Goal: Find specific page/section: Find specific page/section

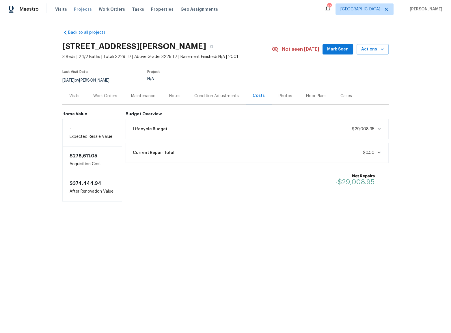
click at [80, 9] on span "Projects" at bounding box center [83, 9] width 18 height 6
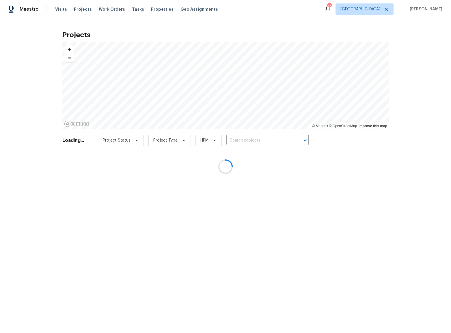
click at [51, 9] on div at bounding box center [225, 166] width 451 height 333
click at [63, 8] on div at bounding box center [225, 166] width 451 height 333
click at [381, 8] on div at bounding box center [225, 166] width 451 height 333
click at [382, 9] on div at bounding box center [225, 166] width 451 height 333
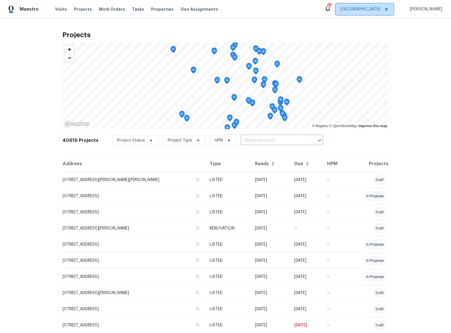
click at [380, 9] on span "[GEOGRAPHIC_DATA]" at bounding box center [360, 9] width 40 height 6
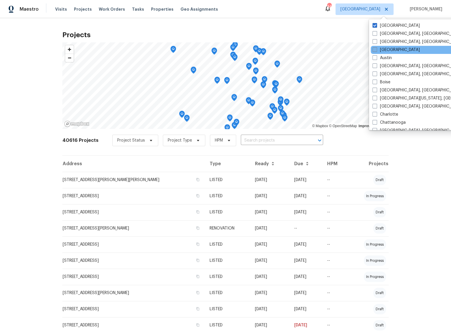
click at [387, 50] on label "[GEOGRAPHIC_DATA]" at bounding box center [395, 50] width 47 height 6
click at [376, 50] on input "[GEOGRAPHIC_DATA]" at bounding box center [374, 49] width 4 height 4
checkbox input "true"
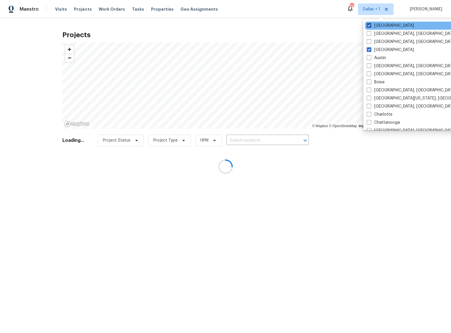
click at [367, 25] on span at bounding box center [368, 25] width 5 height 5
click at [367, 25] on input "[GEOGRAPHIC_DATA]" at bounding box center [368, 25] width 4 height 4
checkbox input "false"
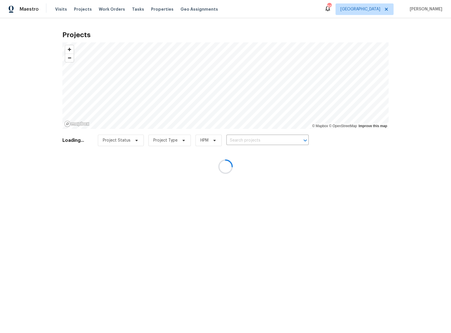
click at [309, 26] on div at bounding box center [225, 166] width 451 height 333
click at [56, 9] on div at bounding box center [225, 166] width 451 height 333
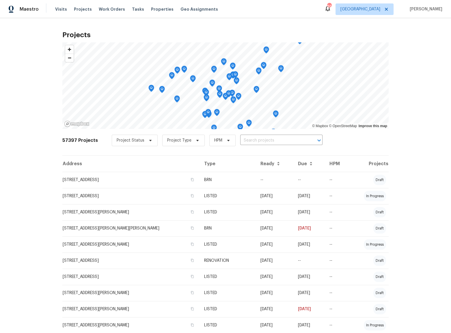
click at [56, 9] on span "Visits" at bounding box center [61, 9] width 12 height 6
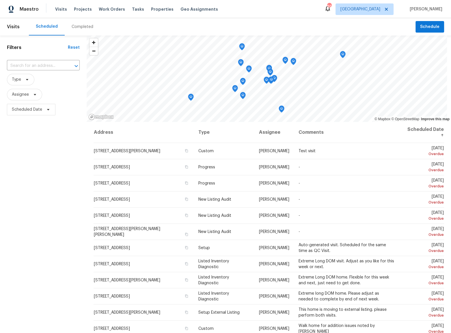
click at [78, 28] on div "Completed" at bounding box center [83, 27] width 22 height 6
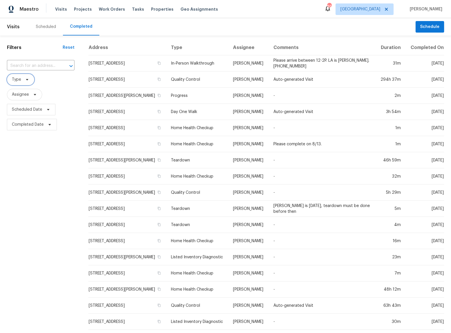
click at [18, 81] on span "Type" at bounding box center [16, 80] width 9 height 6
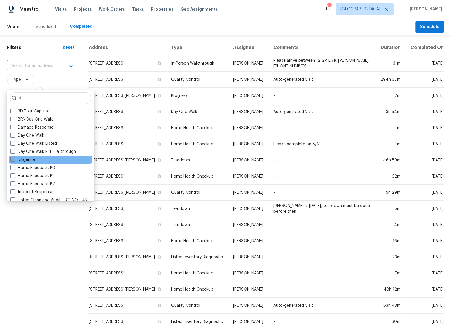
type input "d"
click at [27, 159] on label "Diligence" at bounding box center [22, 160] width 25 height 6
click at [14, 159] on input "Diligence" at bounding box center [12, 159] width 4 height 4
checkbox input "true"
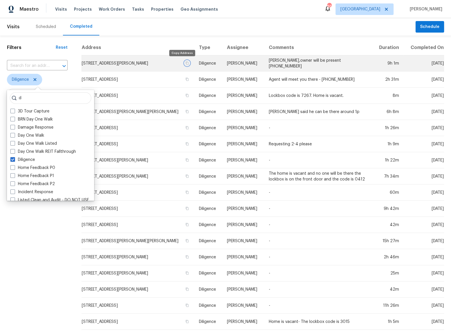
click at [185, 63] on icon "button" at bounding box center [186, 62] width 3 height 3
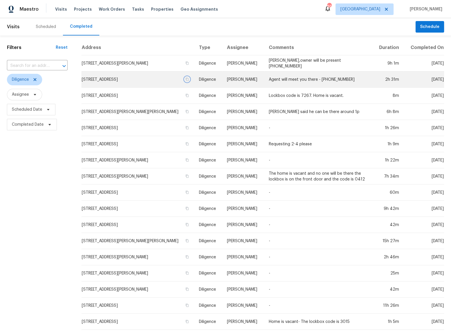
click at [185, 79] on icon "button" at bounding box center [186, 79] width 3 height 3
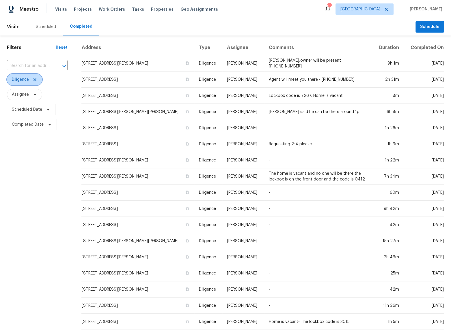
click at [37, 83] on span "Diligence" at bounding box center [24, 80] width 35 height 12
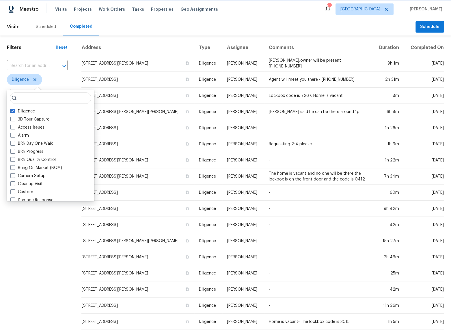
click at [16, 80] on span "Diligence" at bounding box center [20, 80] width 17 height 6
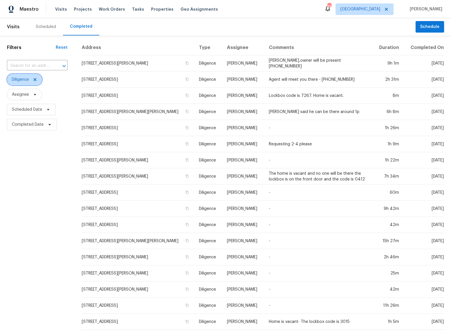
click at [20, 81] on span "Diligence" at bounding box center [20, 80] width 17 height 6
type input "in-pers"
click at [47, 111] on label "In-Person Walkthrough" at bounding box center [35, 111] width 51 height 6
click at [14, 111] on input "In-Person Walkthrough" at bounding box center [12, 110] width 4 height 4
checkbox input "true"
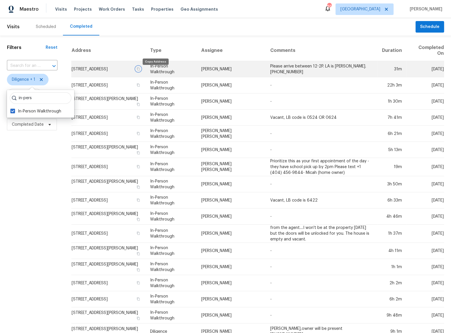
click at [140, 70] on icon "button" at bounding box center [138, 68] width 3 height 3
